Goal: Transaction & Acquisition: Download file/media

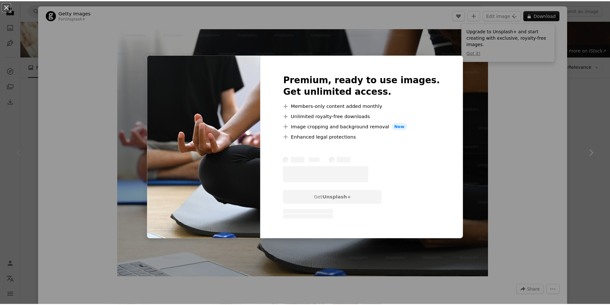
scroll to position [43, 0]
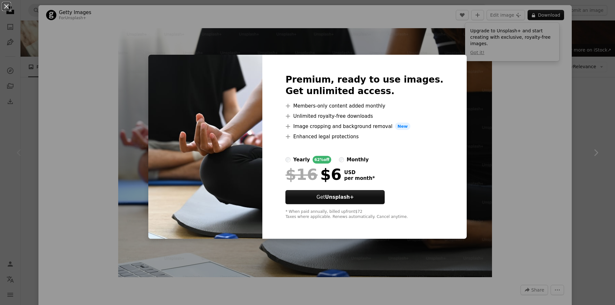
click at [577, 104] on div "An X shape Premium, ready to use images. Get unlimited access. A plus sign Memb…" at bounding box center [307, 152] width 615 height 305
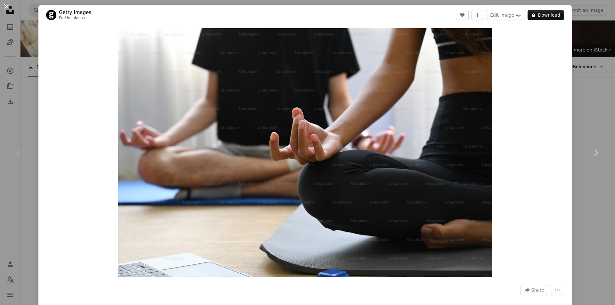
click at [8, 6] on button "An X shape" at bounding box center [7, 7] width 8 height 8
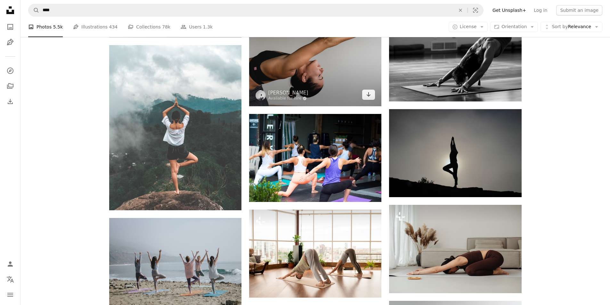
scroll to position [384, 0]
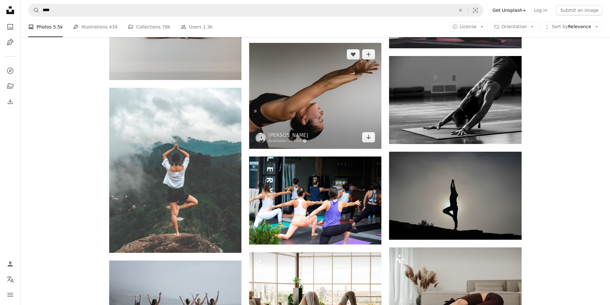
click at [328, 104] on img at bounding box center [315, 96] width 132 height 106
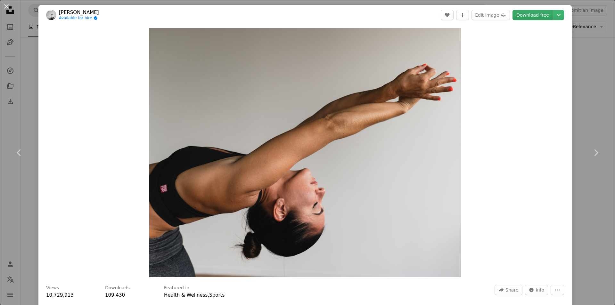
click at [532, 16] on link "Download free" at bounding box center [532, 15] width 40 height 10
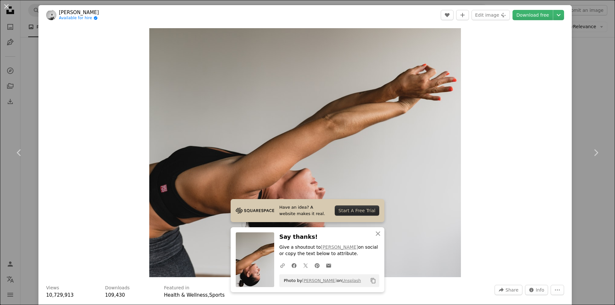
click at [593, 104] on div "An X shape Chevron left Chevron right Have an idea? A website makes it real. St…" at bounding box center [307, 152] width 615 height 305
